Goal: Find specific page/section: Find specific page/section

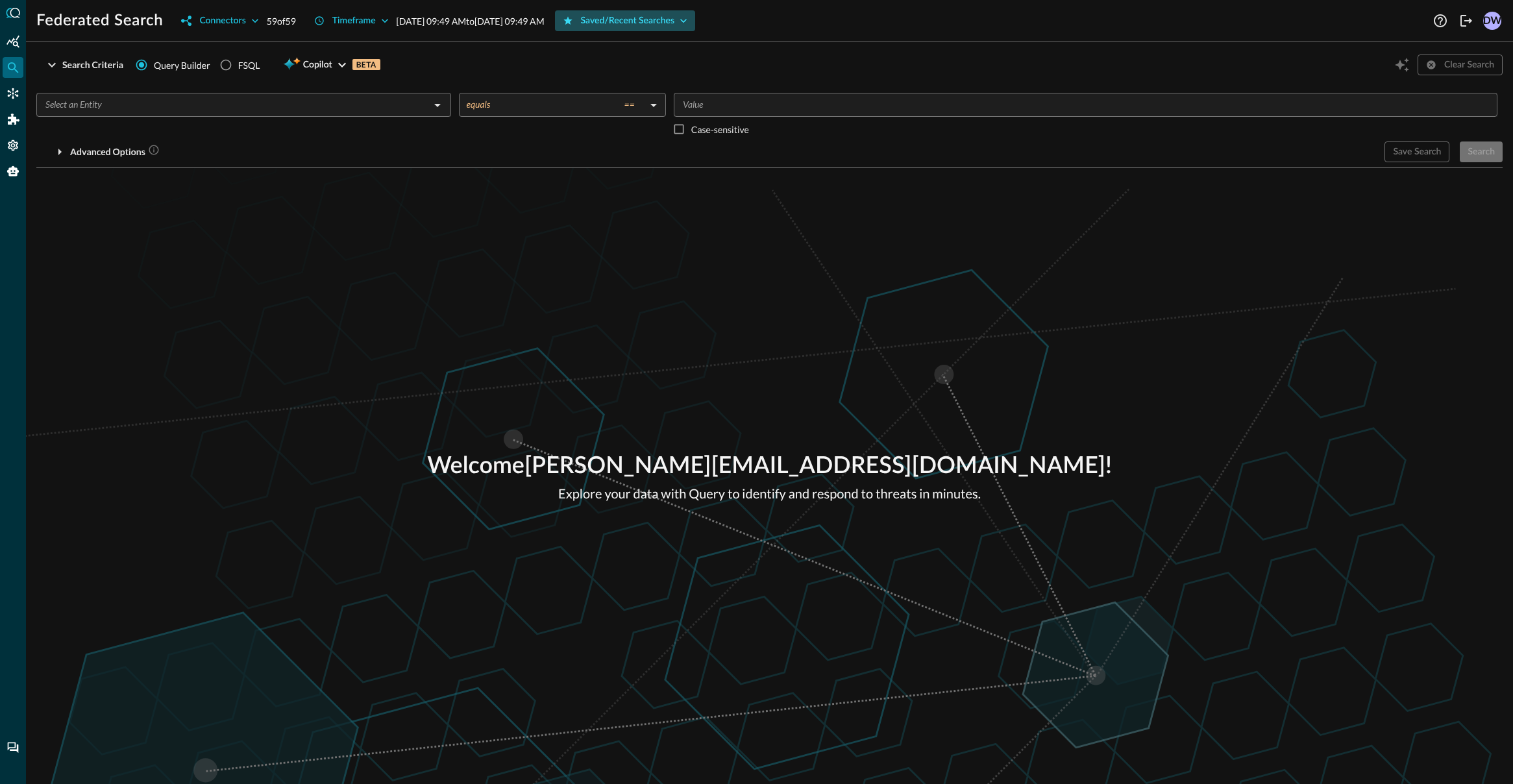
click at [690, 15] on icon "button" at bounding box center [683, 21] width 13 height 13
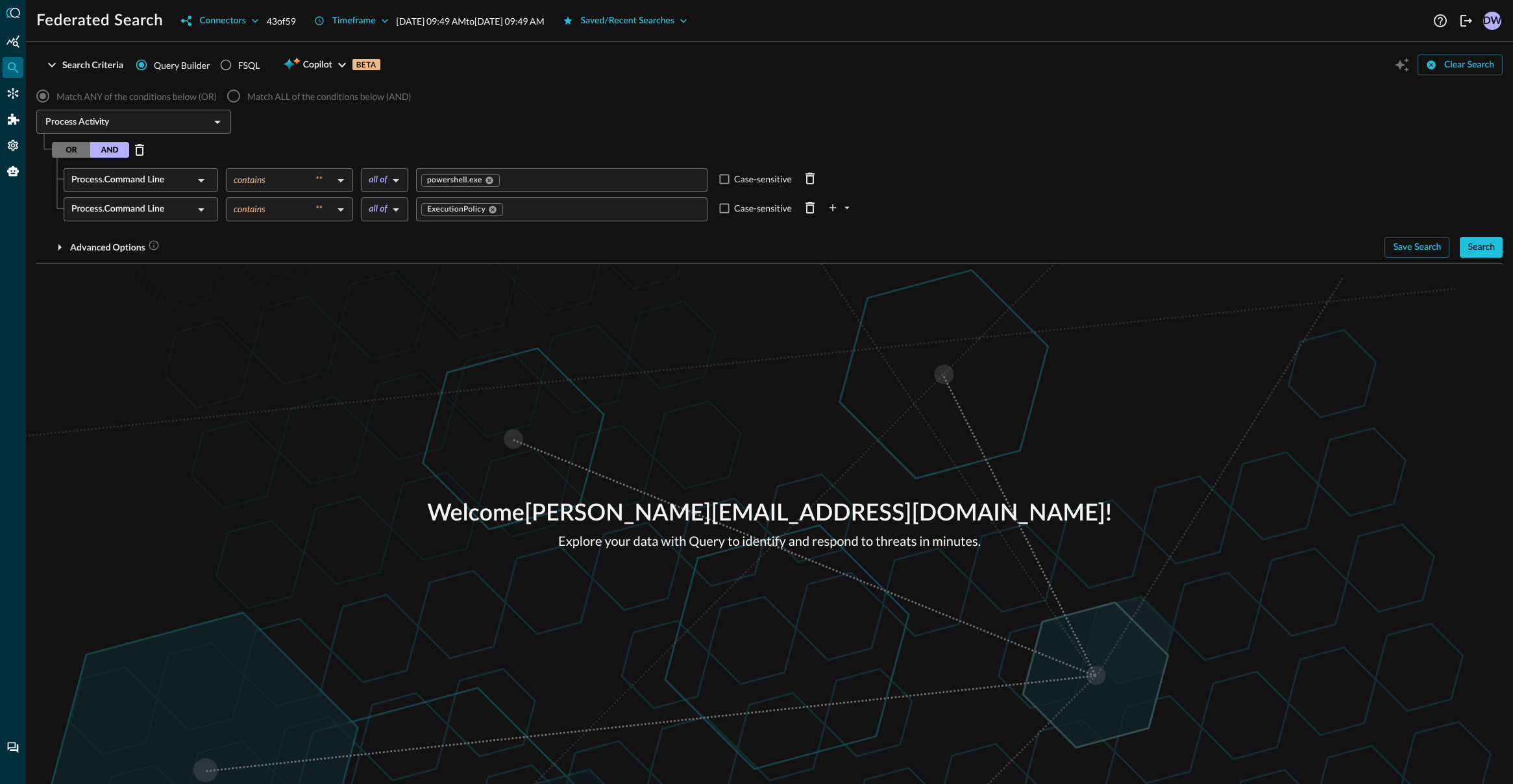
click at [764, 68] on div "Search Criteria Query Builder FSQL Copilot BETA Clear Search" at bounding box center [769, 65] width 1466 height 25
